Goal: Use online tool/utility: Utilize a website feature to perform a specific function

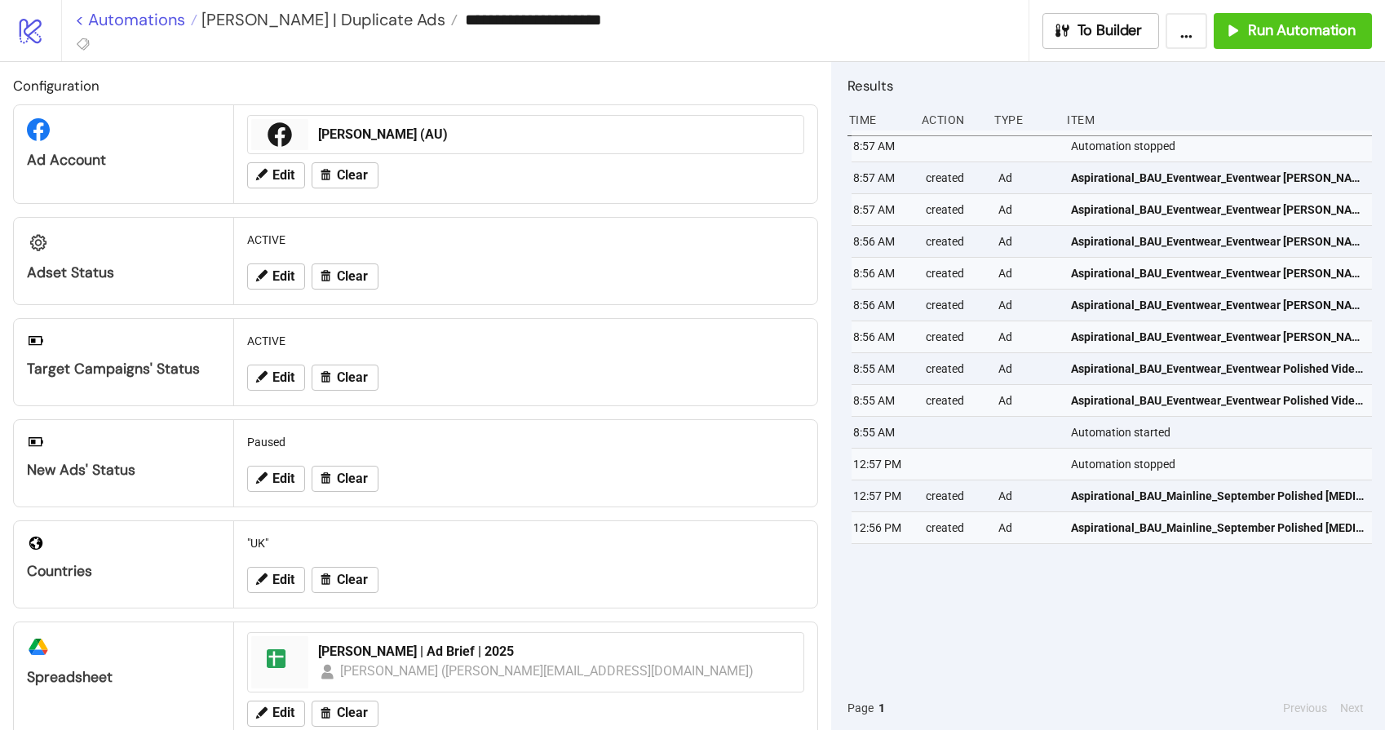
click at [160, 24] on link "< Automations" at bounding box center [136, 19] width 122 height 16
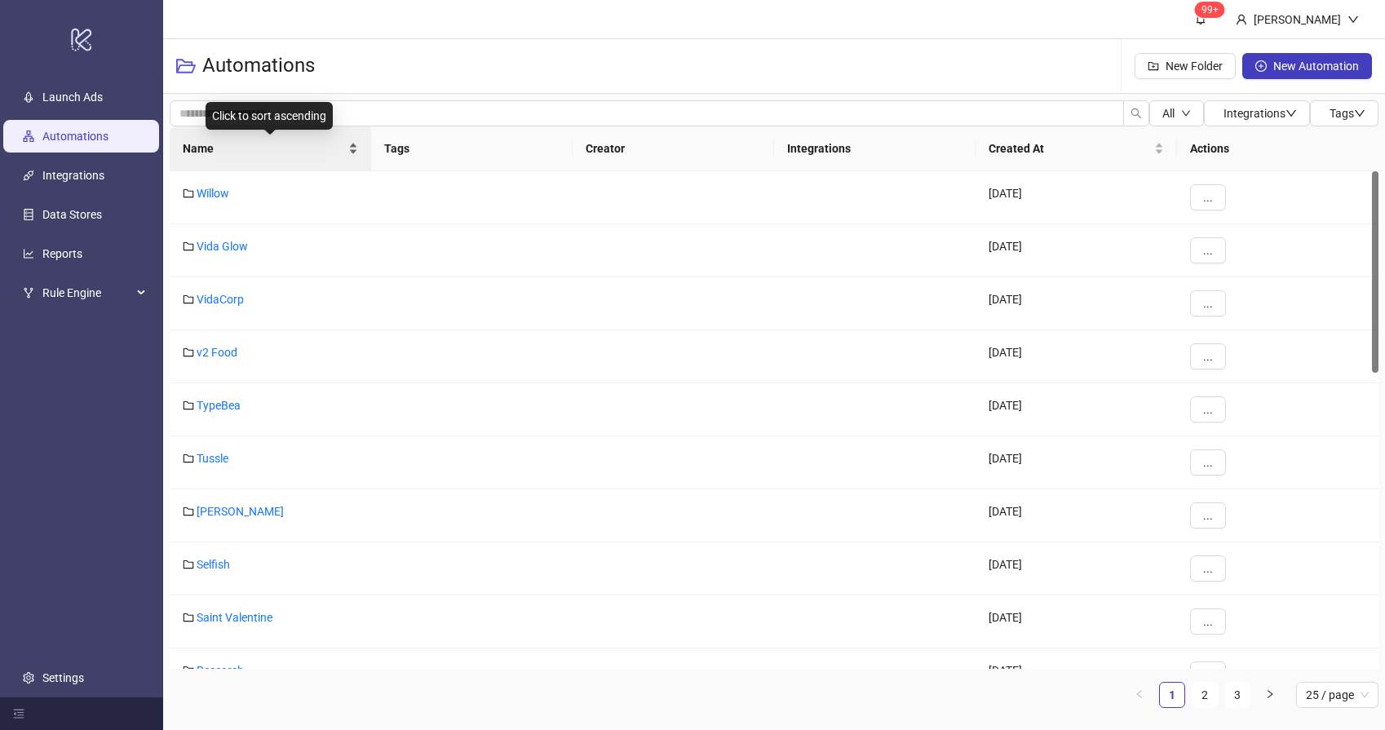
click at [221, 157] on div "Name" at bounding box center [270, 149] width 175 height 18
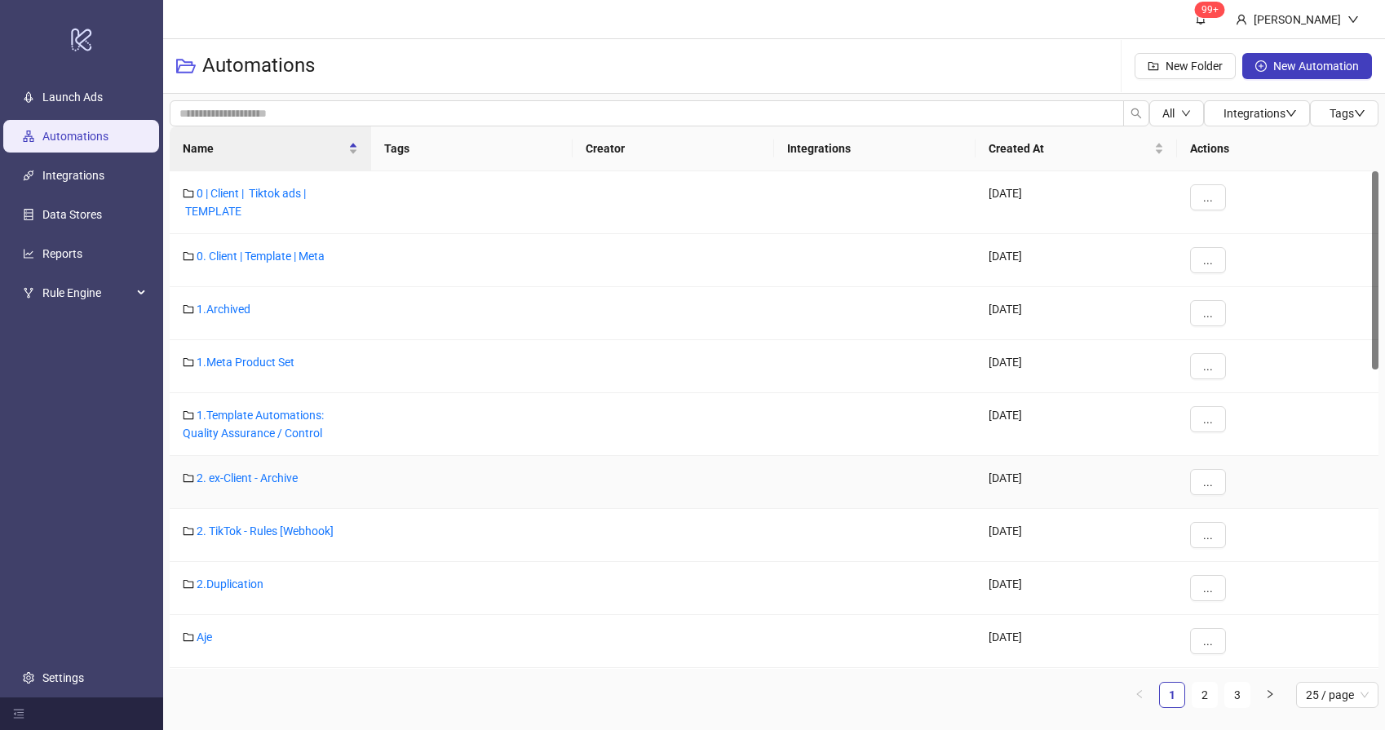
scroll to position [148, 0]
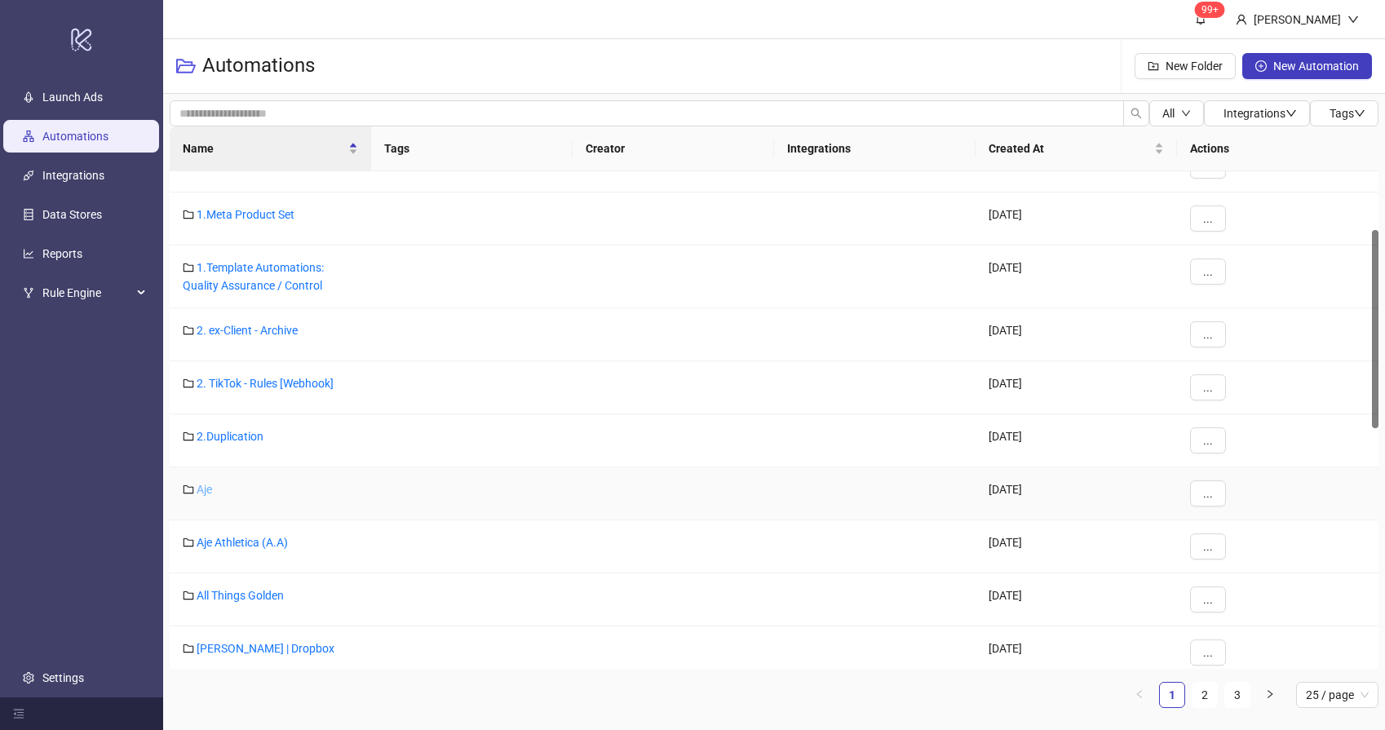
click at [210, 493] on link "Aje" at bounding box center [205, 489] width 16 height 13
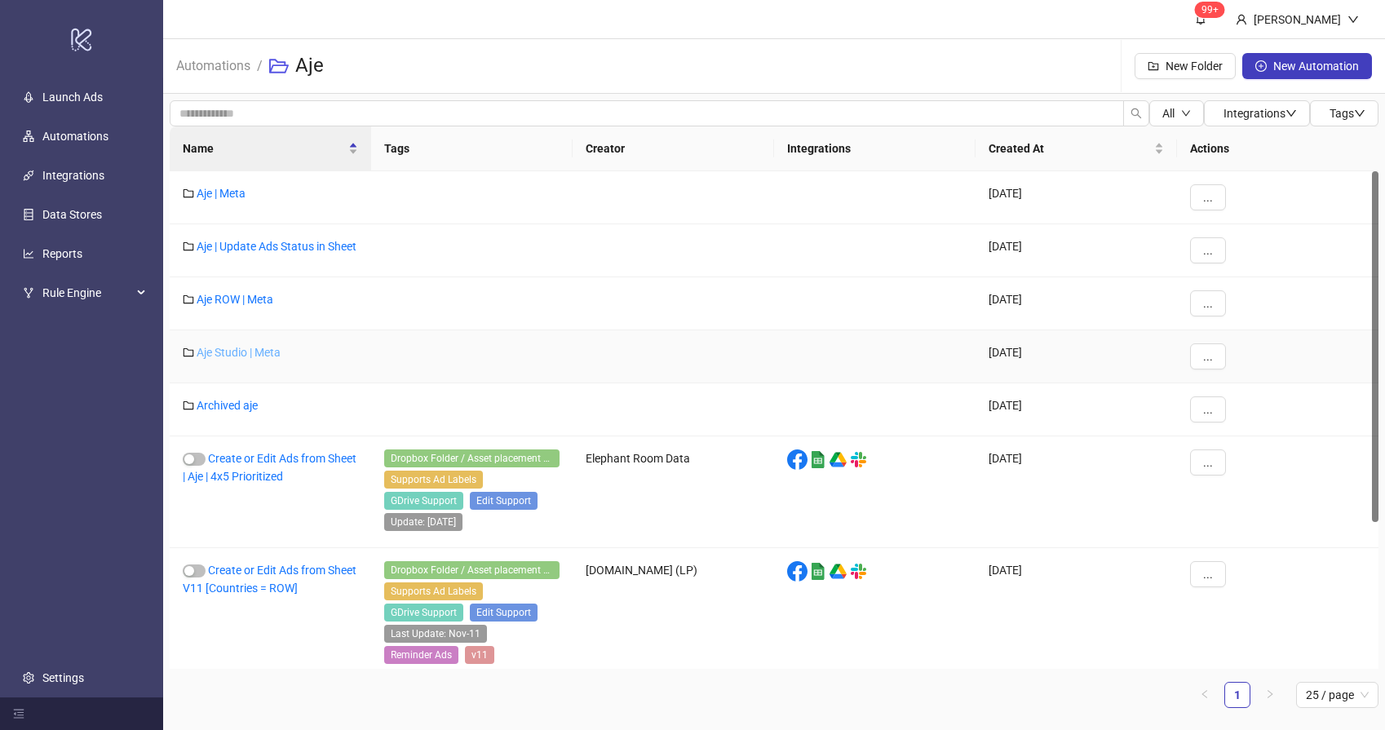
click at [249, 359] on link "Aje Studio | Meta" at bounding box center [239, 352] width 84 height 13
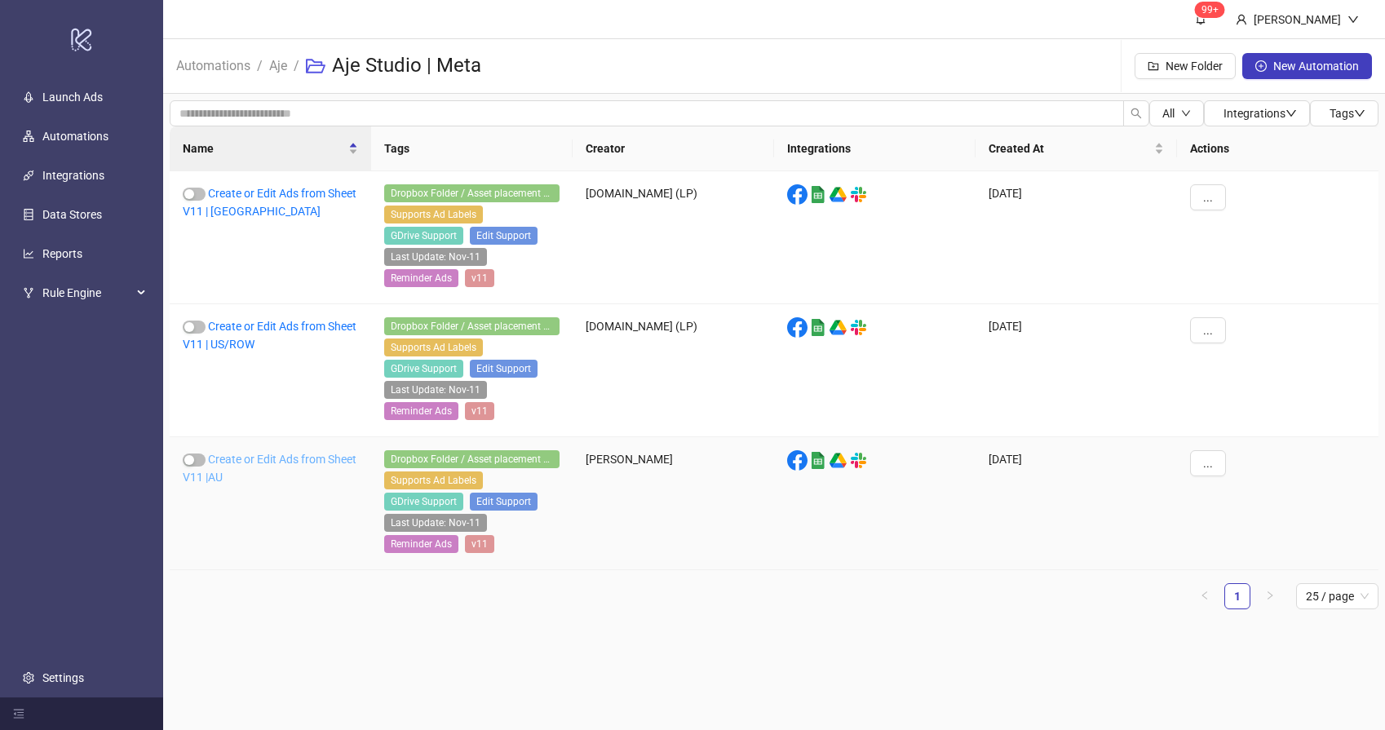
click at [237, 462] on link "Create or Edit Ads from Sheet V11 |AU" at bounding box center [270, 468] width 174 height 31
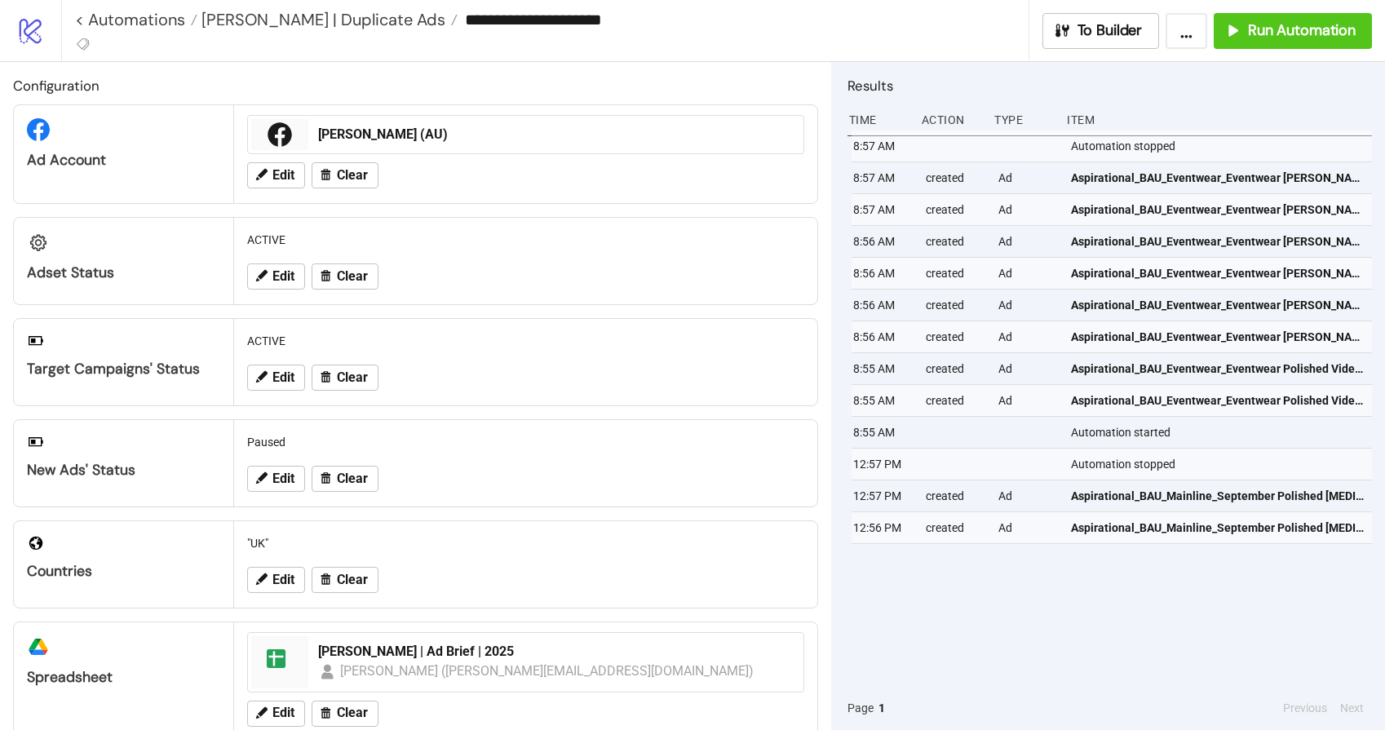
type input "**********"
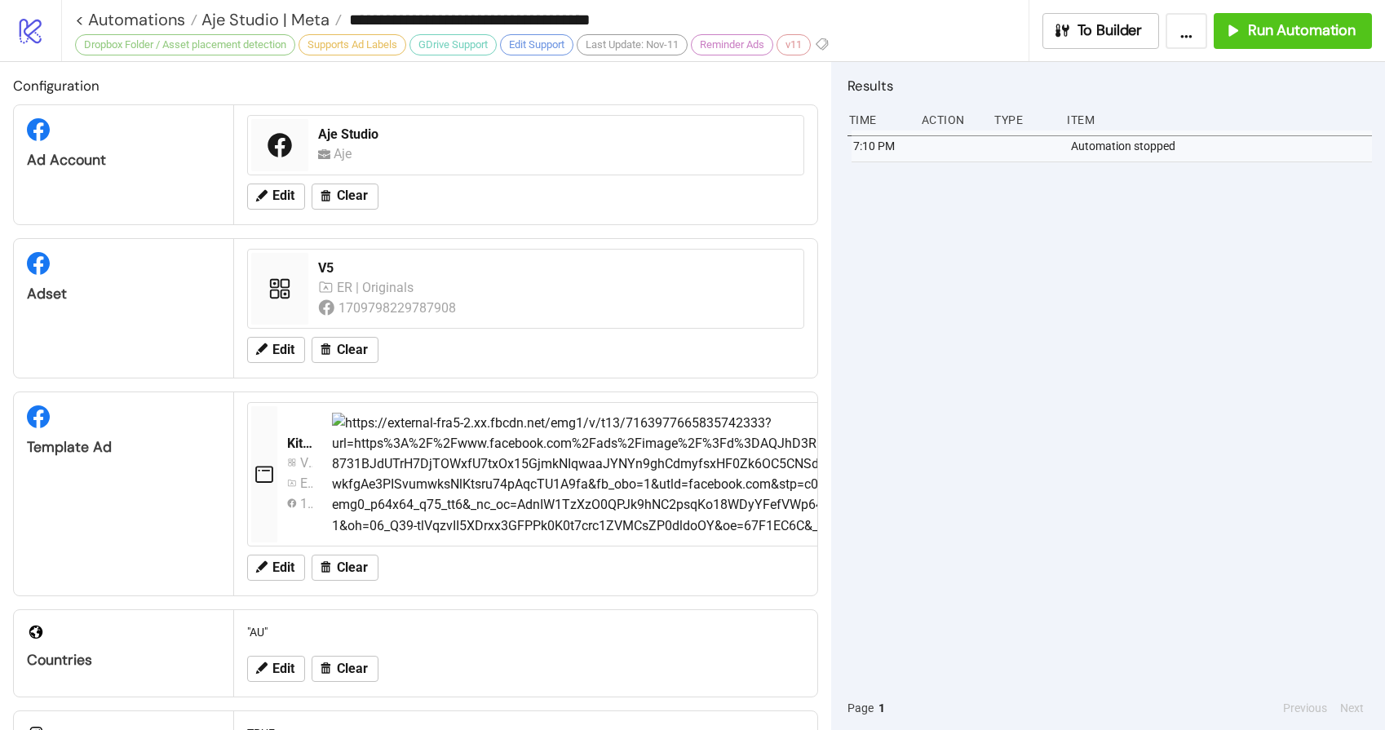
click at [1004, 306] on div "7:10 PM Automation stopped" at bounding box center [1110, 409] width 525 height 556
click at [1314, 23] on span "Run Automation" at bounding box center [1302, 30] width 108 height 19
